Goal: Task Accomplishment & Management: Complete application form

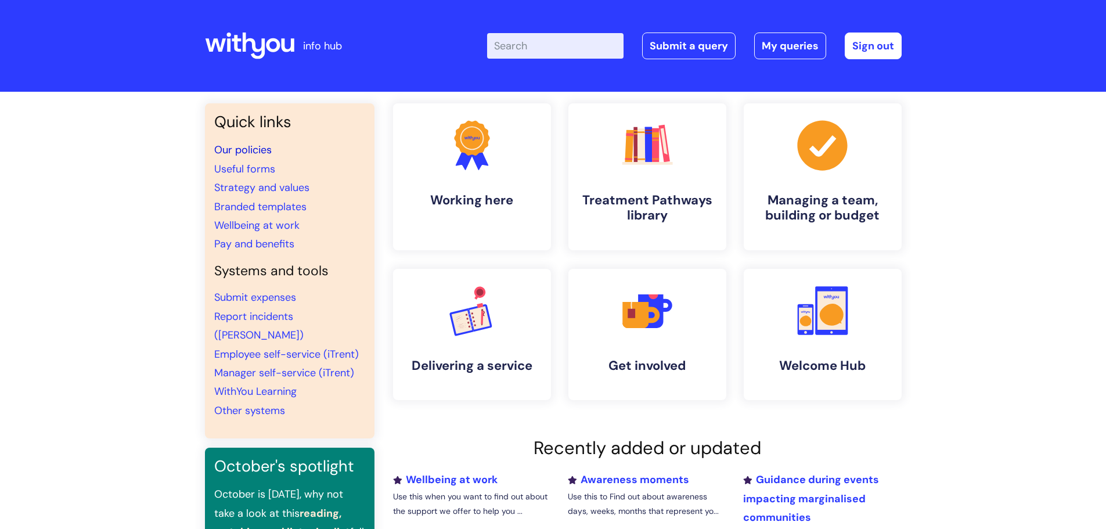
click at [267, 149] on link "Our policies" at bounding box center [242, 150] width 57 height 14
drag, startPoint x: 703, startPoint y: 46, endPoint x: 702, endPoint y: 54, distance: 8.2
click at [703, 46] on link "Submit a query" at bounding box center [688, 46] width 93 height 27
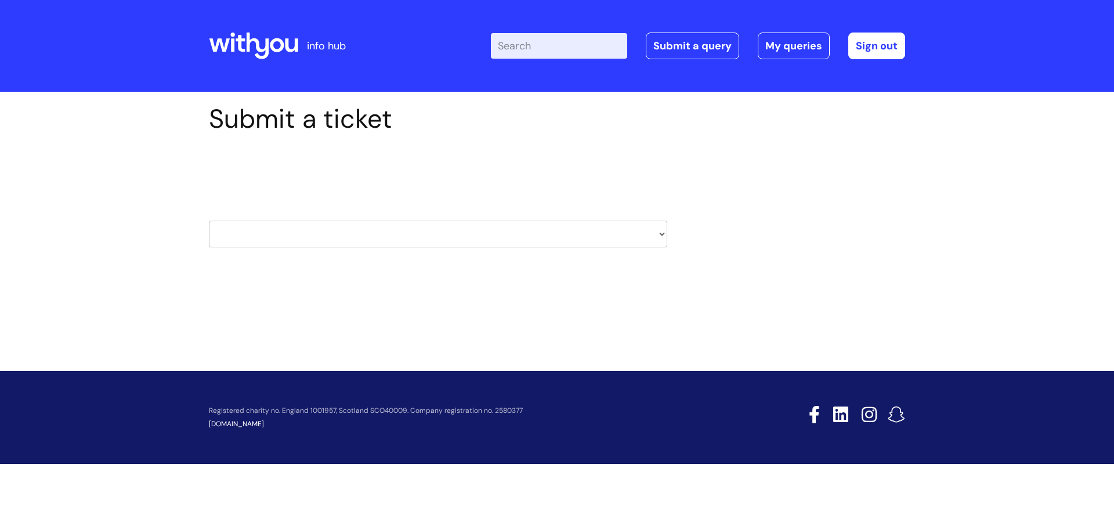
click at [471, 247] on select "HR / People IT and Support Clinical Drug Alerts Finance Accounts Data Support T…" at bounding box center [438, 234] width 459 height 27
select select "it_and_support"
click at [209, 221] on select "HR / People IT and Support Clinical Drug Alerts Finance Accounts Data Support T…" at bounding box center [438, 234] width 459 height 27
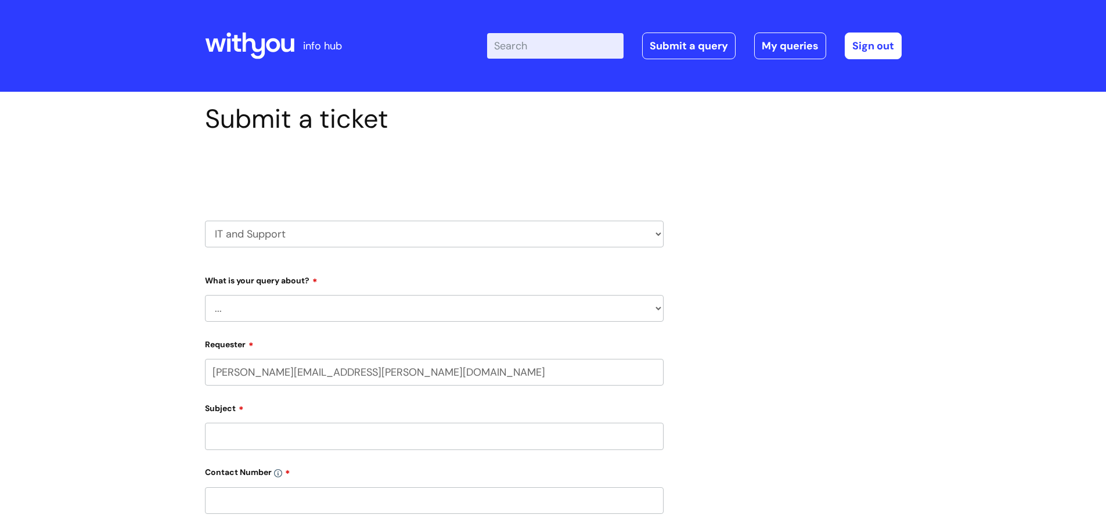
click at [284, 308] on select "... Mobile Phone Reset & MFA Accounts, Starters and Leavers IT Hardware issue I…" at bounding box center [434, 308] width 459 height 27
select select "Something Else"
click at [205, 295] on select "... Mobile Phone Reset & MFA Accounts, Starters and Leavers IT Hardware issue I…" at bounding box center [434, 308] width 459 height 27
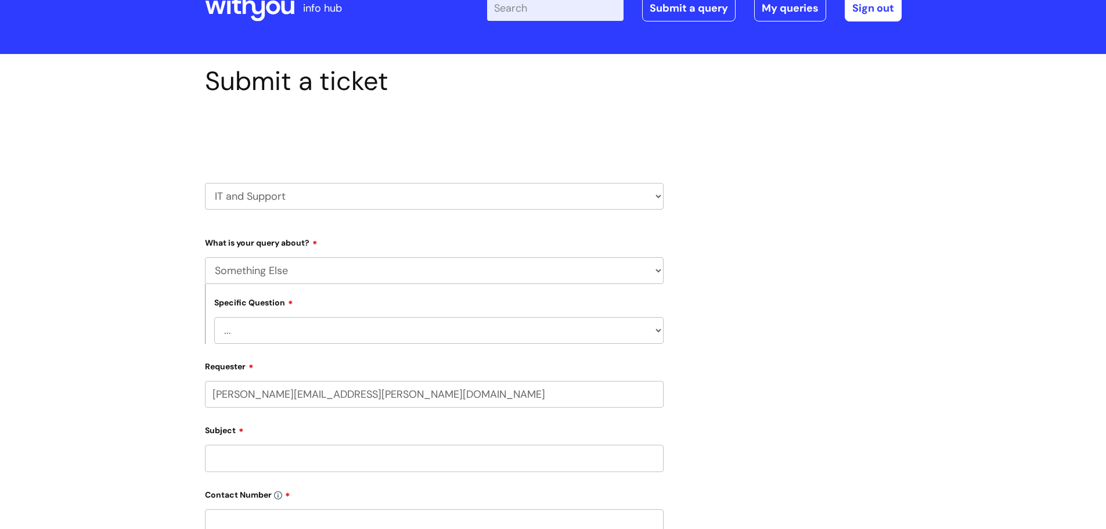
scroll to position [58, 0]
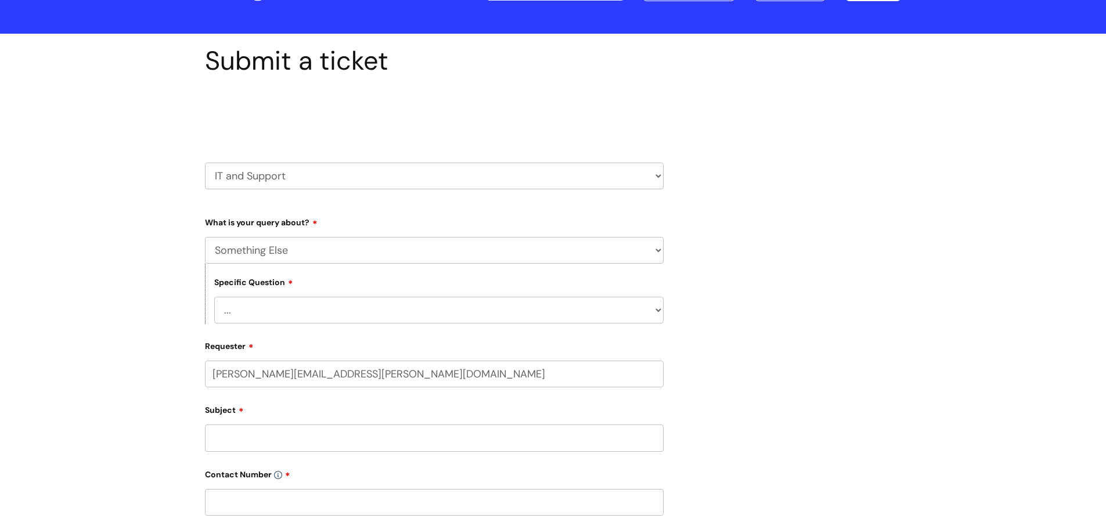
click at [637, 317] on select "... My problem is not listed" at bounding box center [438, 310] width 449 height 27
click at [214, 297] on select "... My problem is not listed" at bounding box center [438, 310] width 449 height 27
drag, startPoint x: 347, startPoint y: 312, endPoint x: 337, endPoint y: 321, distance: 13.5
click at [347, 312] on select "... My problem is not listed" at bounding box center [438, 310] width 449 height 27
select select "My problem is not listed"
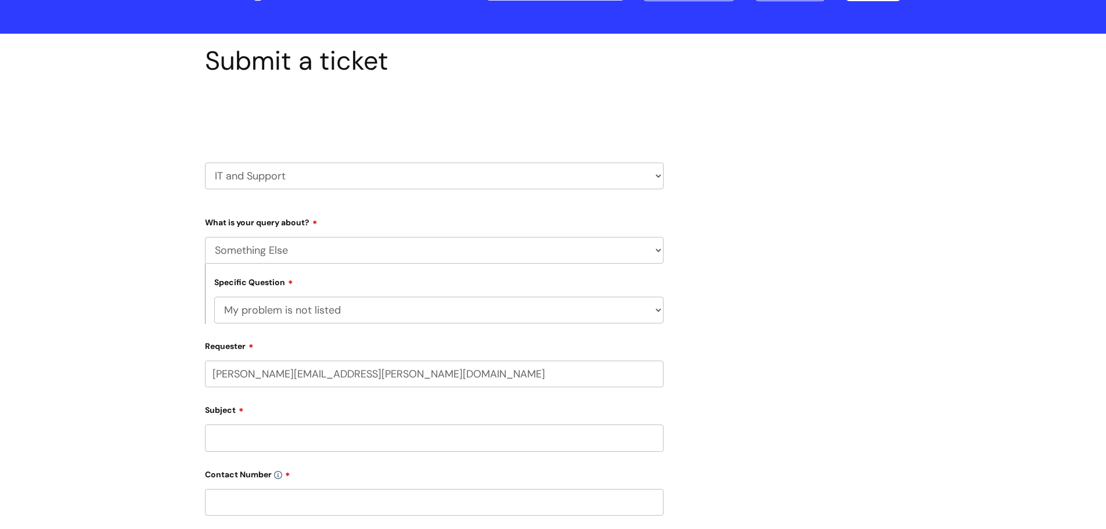
click at [214, 297] on select "... My problem is not listed" at bounding box center [438, 310] width 449 height 27
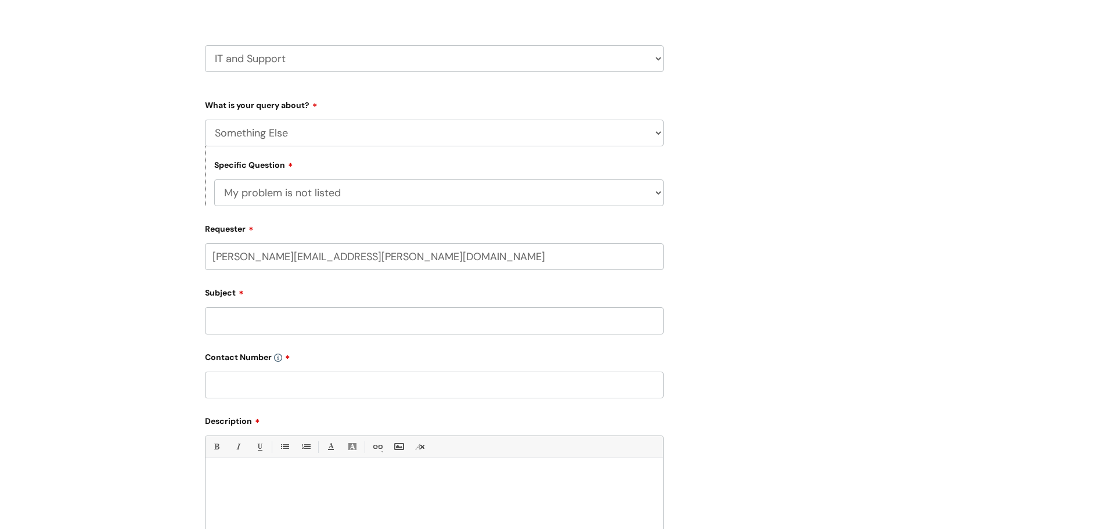
scroll to position [232, 0]
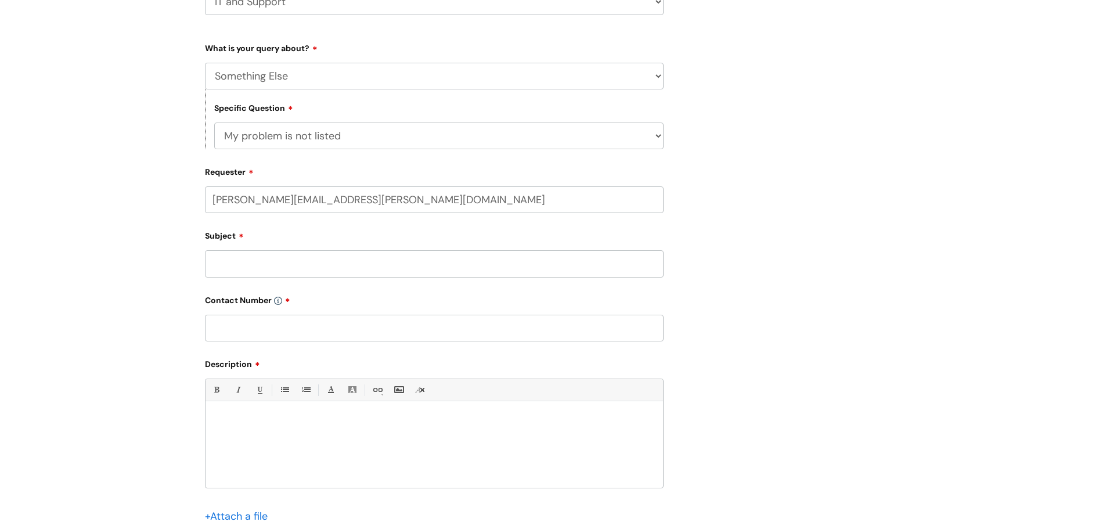
click at [263, 265] on input "Subject" at bounding box center [434, 263] width 459 height 27
type input "Employee Name Change"
click at [238, 327] on input "text" at bounding box center [434, 328] width 459 height 27
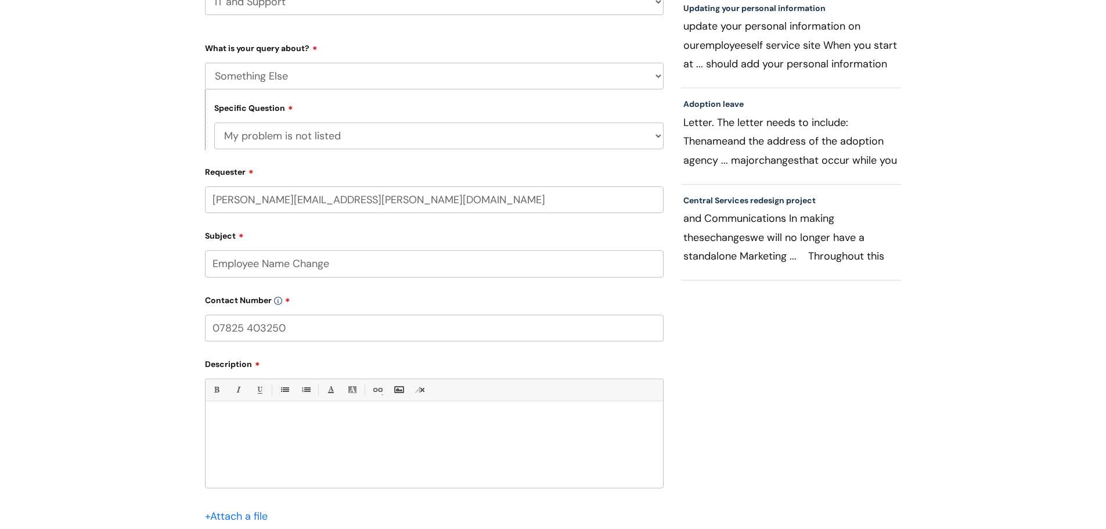
type input "07825 403250"
click at [279, 433] on div at bounding box center [433, 447] width 457 height 80
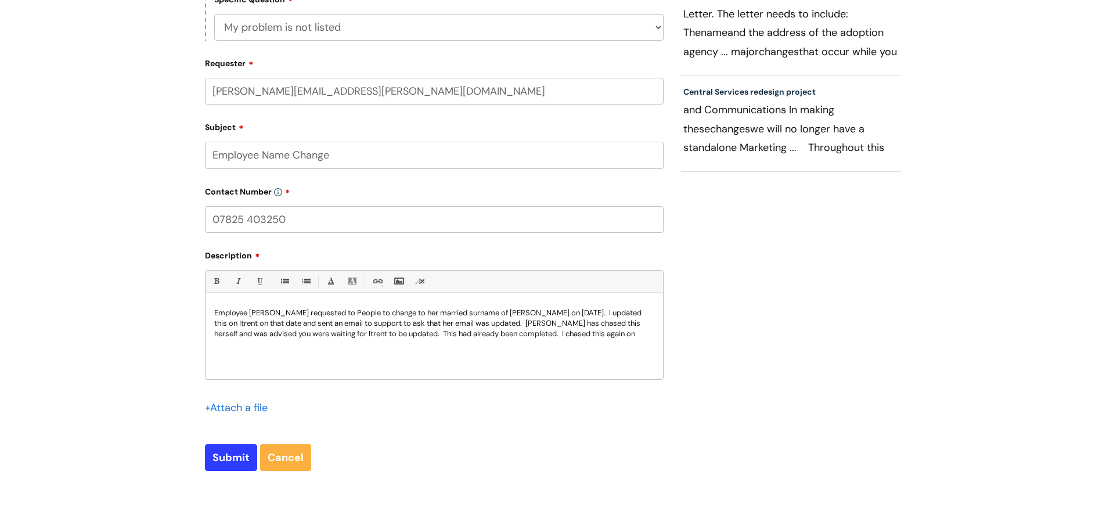
scroll to position [348, 0]
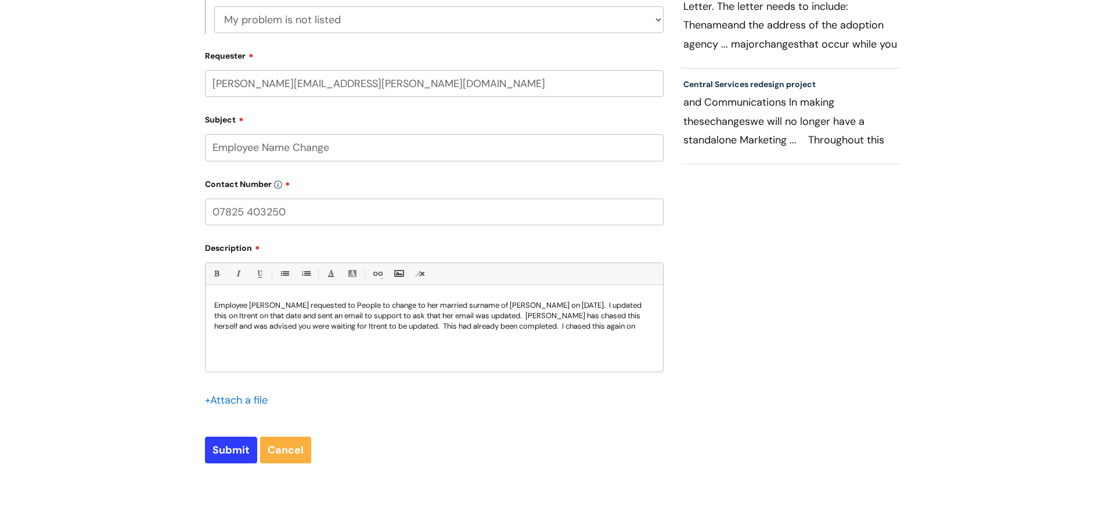
click at [602, 315] on p "Employee [PERSON_NAME] requested to People to change to her married surname of …" at bounding box center [434, 315] width 440 height 31
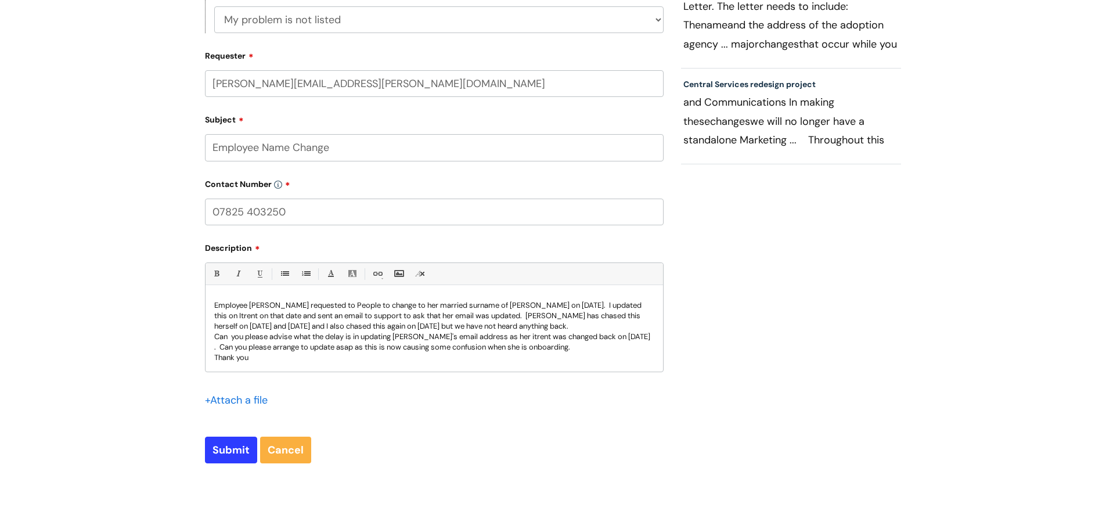
scroll to position [1, 0]
drag, startPoint x: 537, startPoint y: 348, endPoint x: 575, endPoint y: 345, distance: 38.4
click at [575, 345] on p ". Can you please arrange to update asap as this is now causing some confusion w…" at bounding box center [434, 346] width 440 height 10
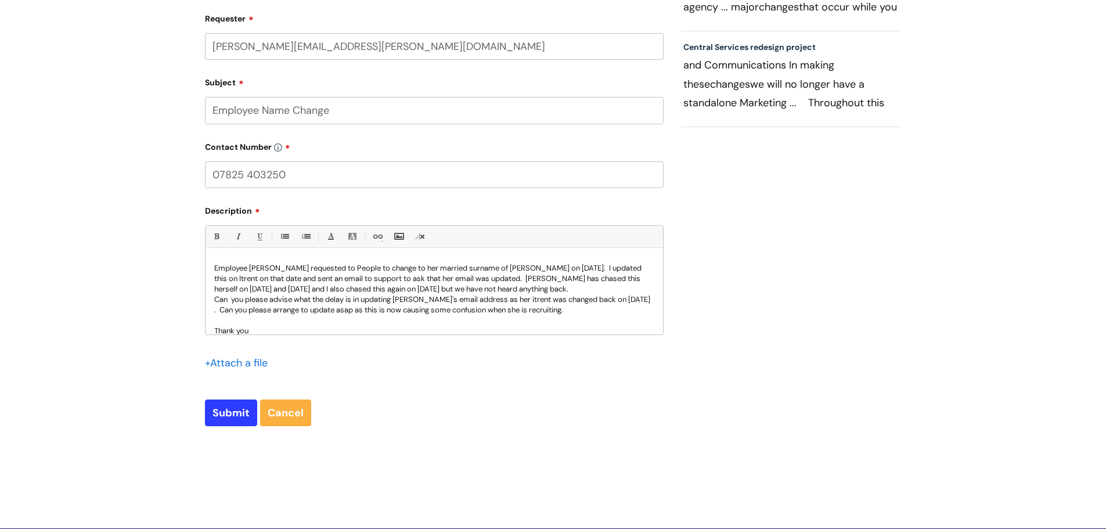
scroll to position [406, 0]
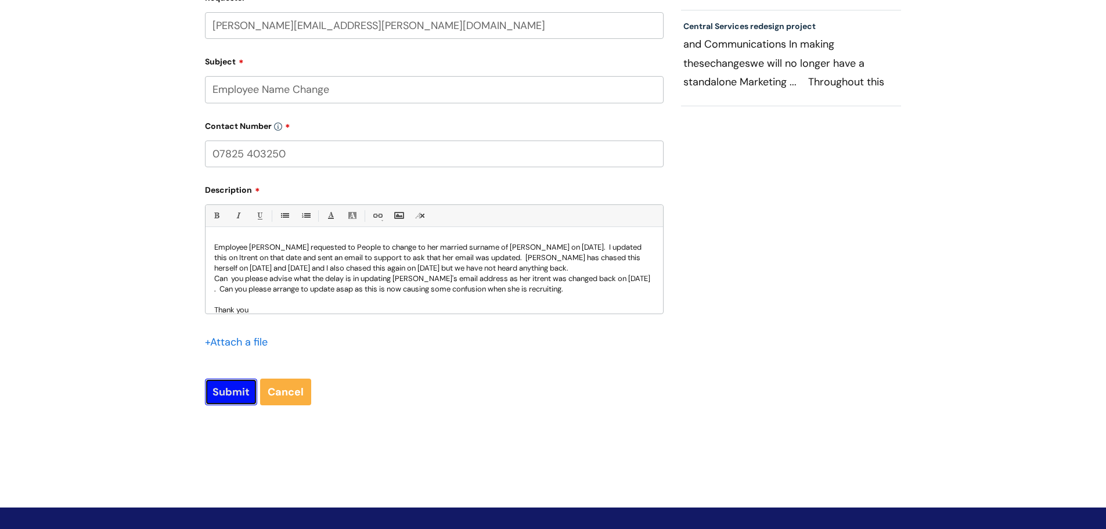
click at [214, 388] on input "Submit" at bounding box center [231, 391] width 52 height 27
type input "Please Wait..."
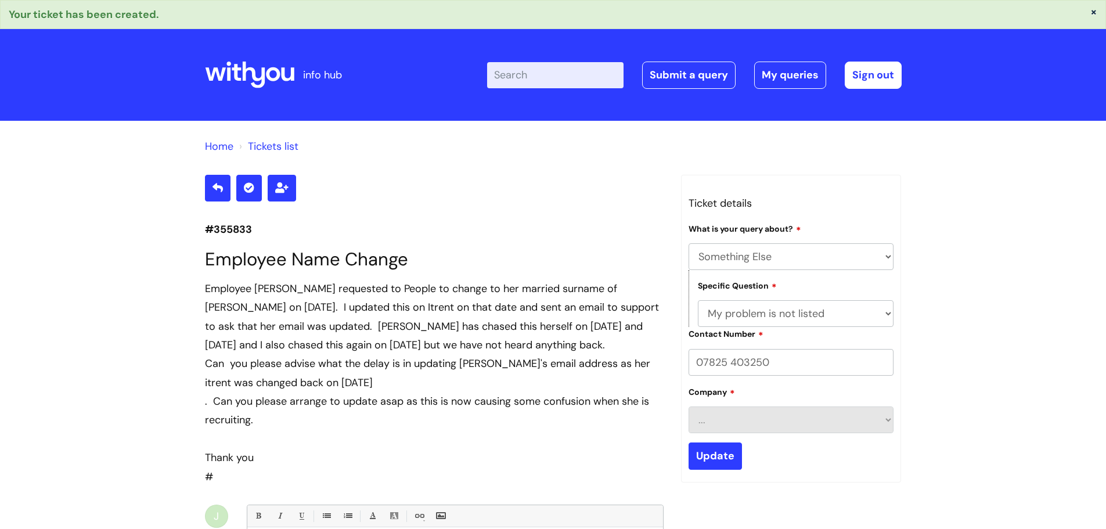
select select "Something Else"
select select "My problem is not listed"
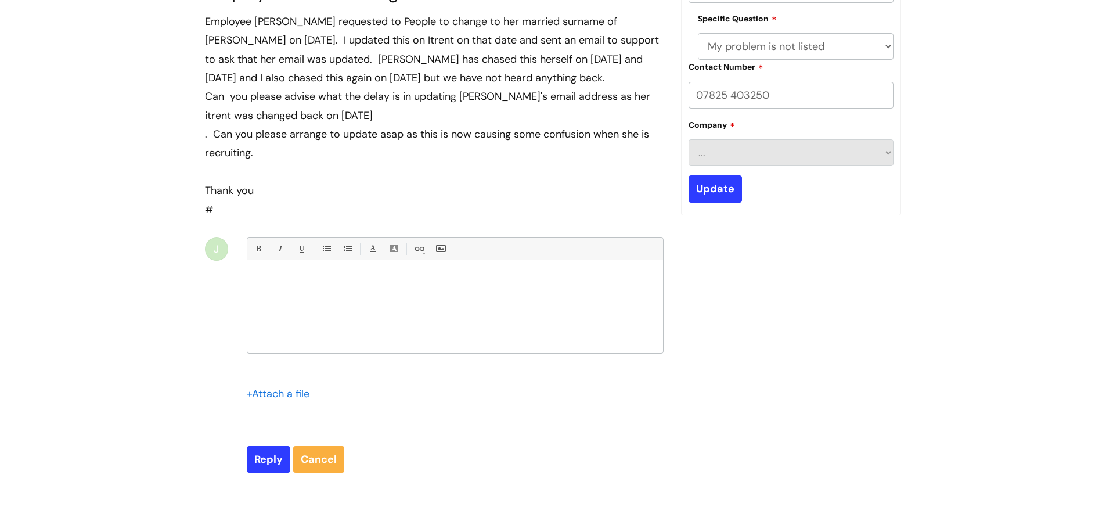
scroll to position [116, 0]
